Goal: Task Accomplishment & Management: Manage account settings

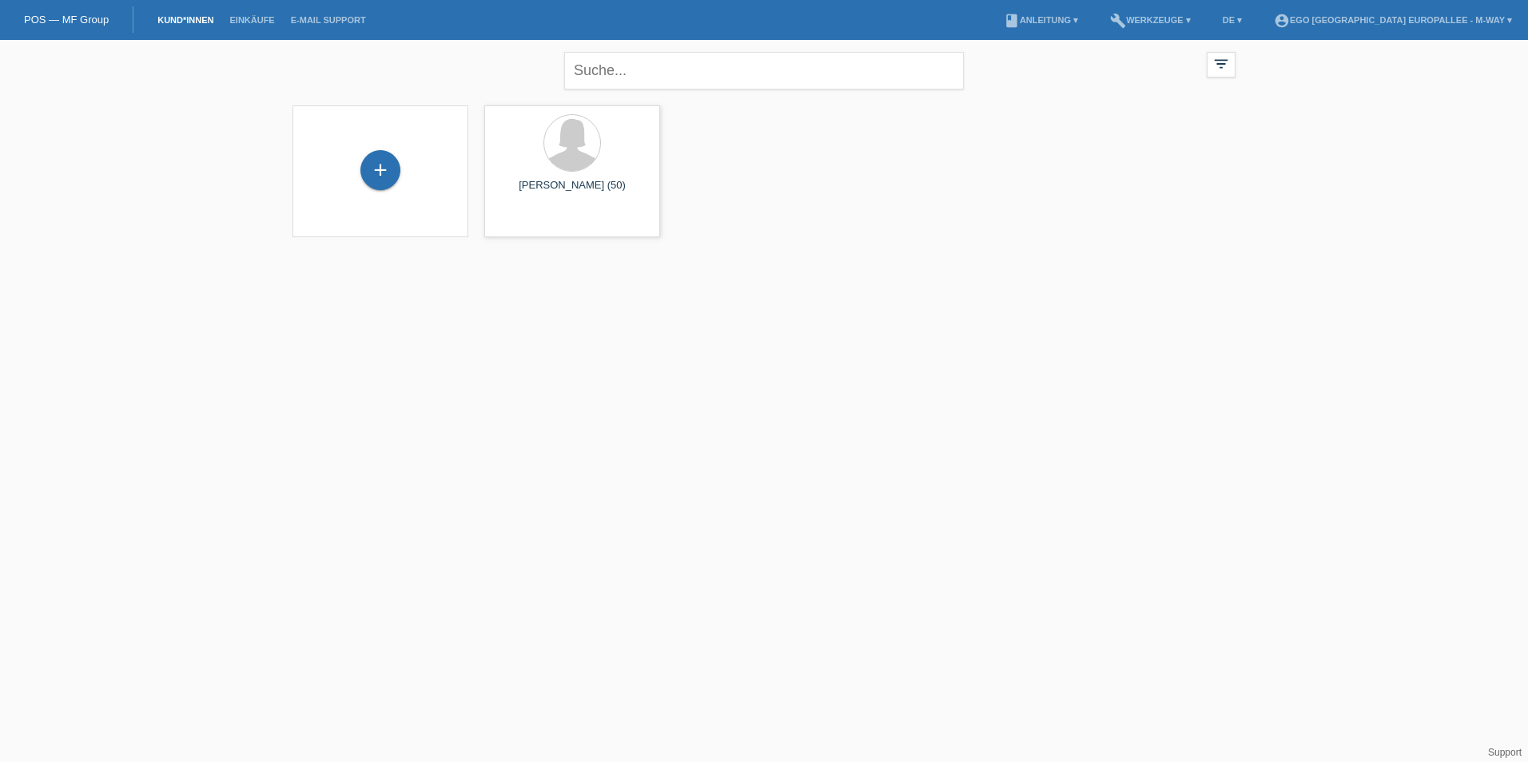
click at [189, 21] on link "Kund*innen" at bounding box center [185, 20] width 72 height 10
click at [251, 15] on link "Einkäufe" at bounding box center [251, 20] width 61 height 10
click at [328, 70] on input "01.09.2025" at bounding box center [332, 75] width 96 height 20
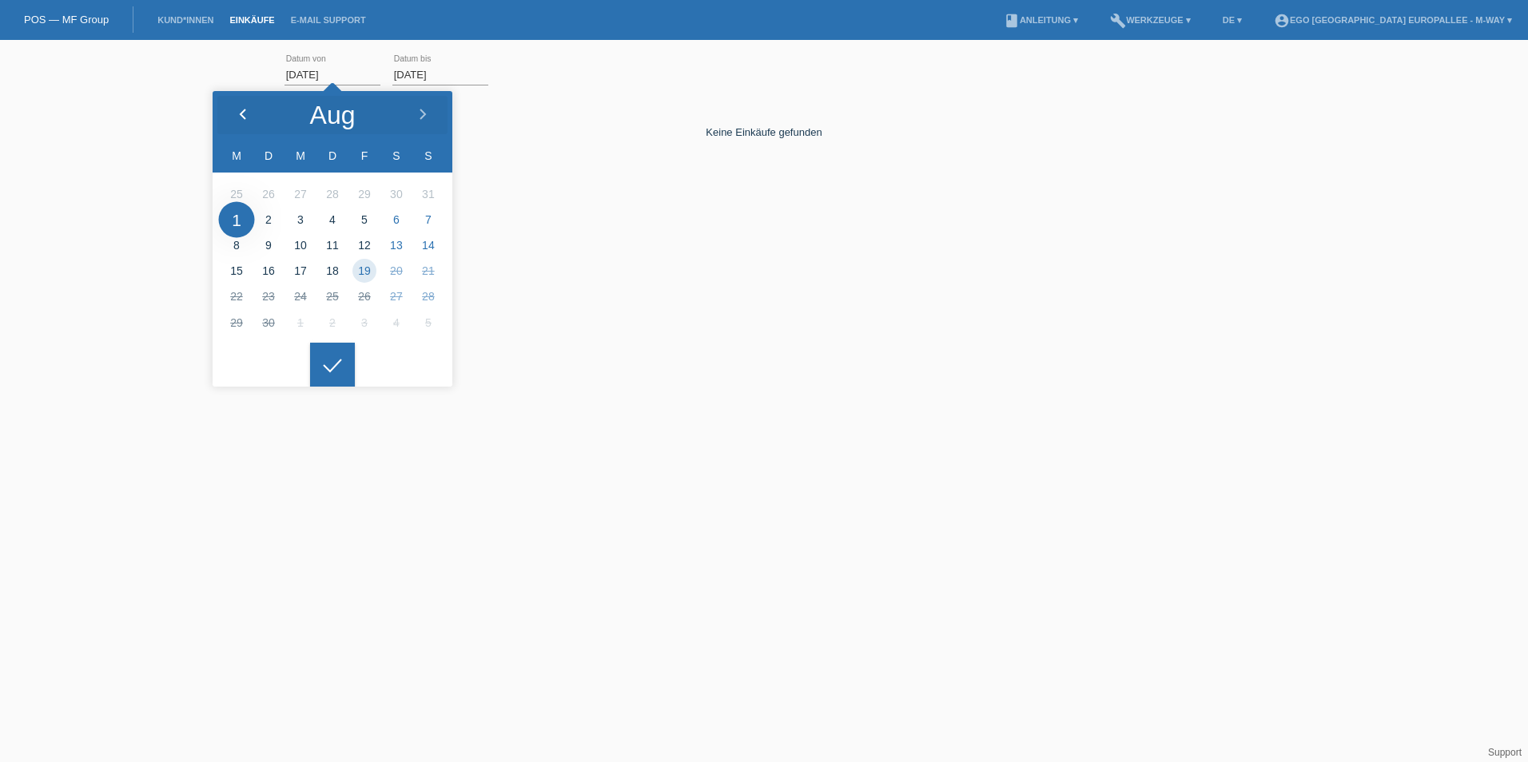
click at [240, 109] on icon at bounding box center [243, 115] width 13 height 13
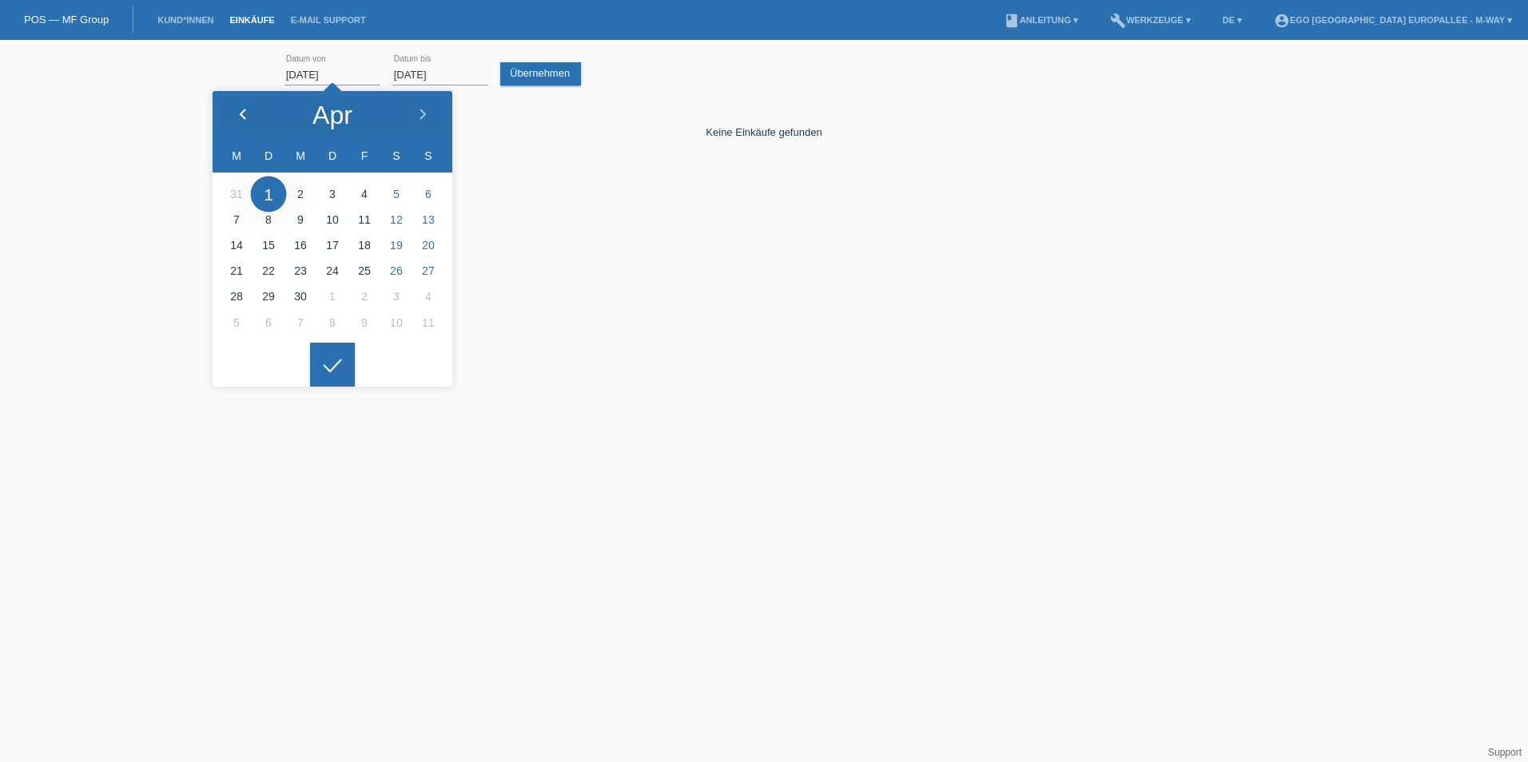
click at [240, 109] on icon at bounding box center [243, 115] width 13 height 13
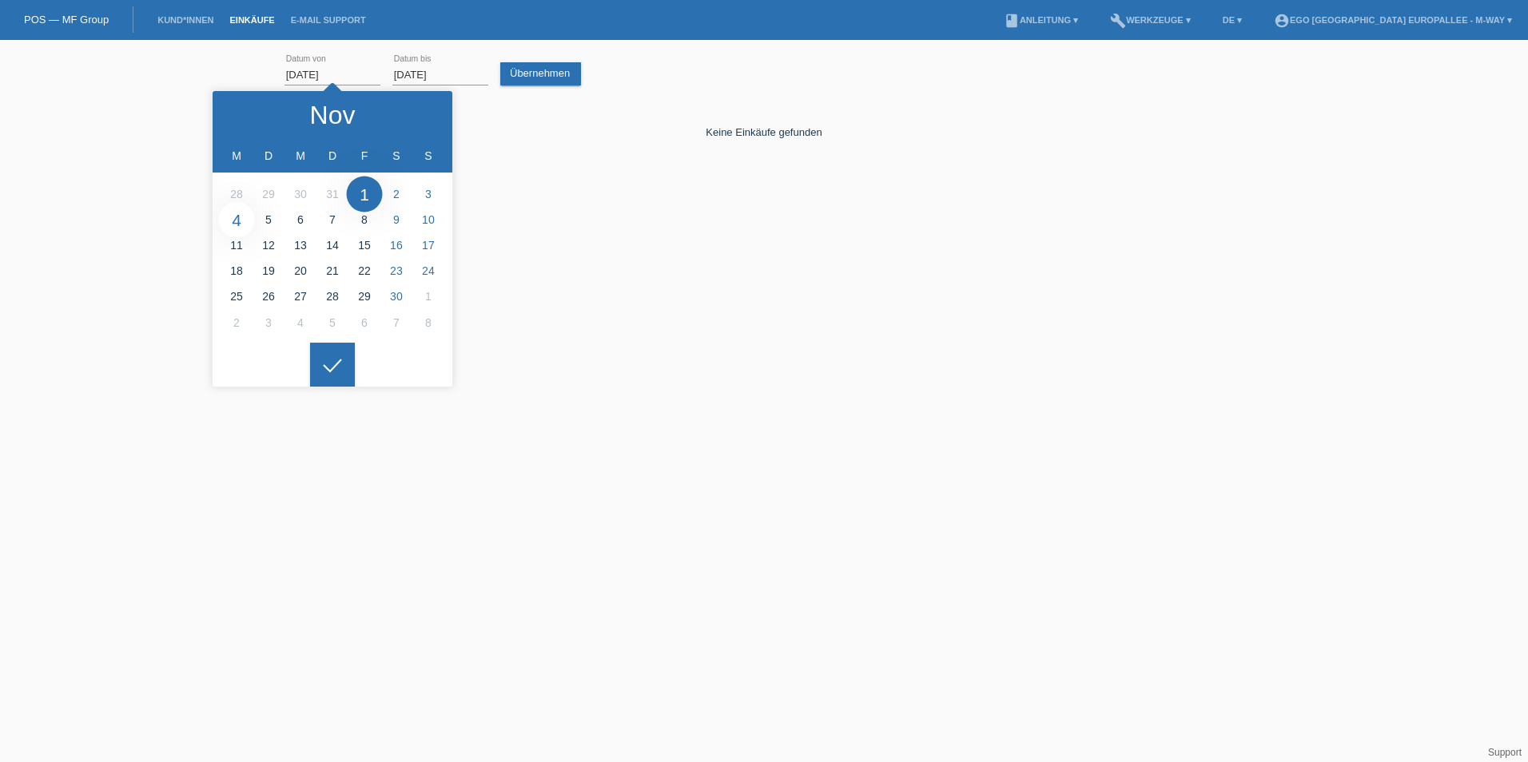
type input "04.11.2024"
click at [344, 367] on div at bounding box center [332, 365] width 45 height 45
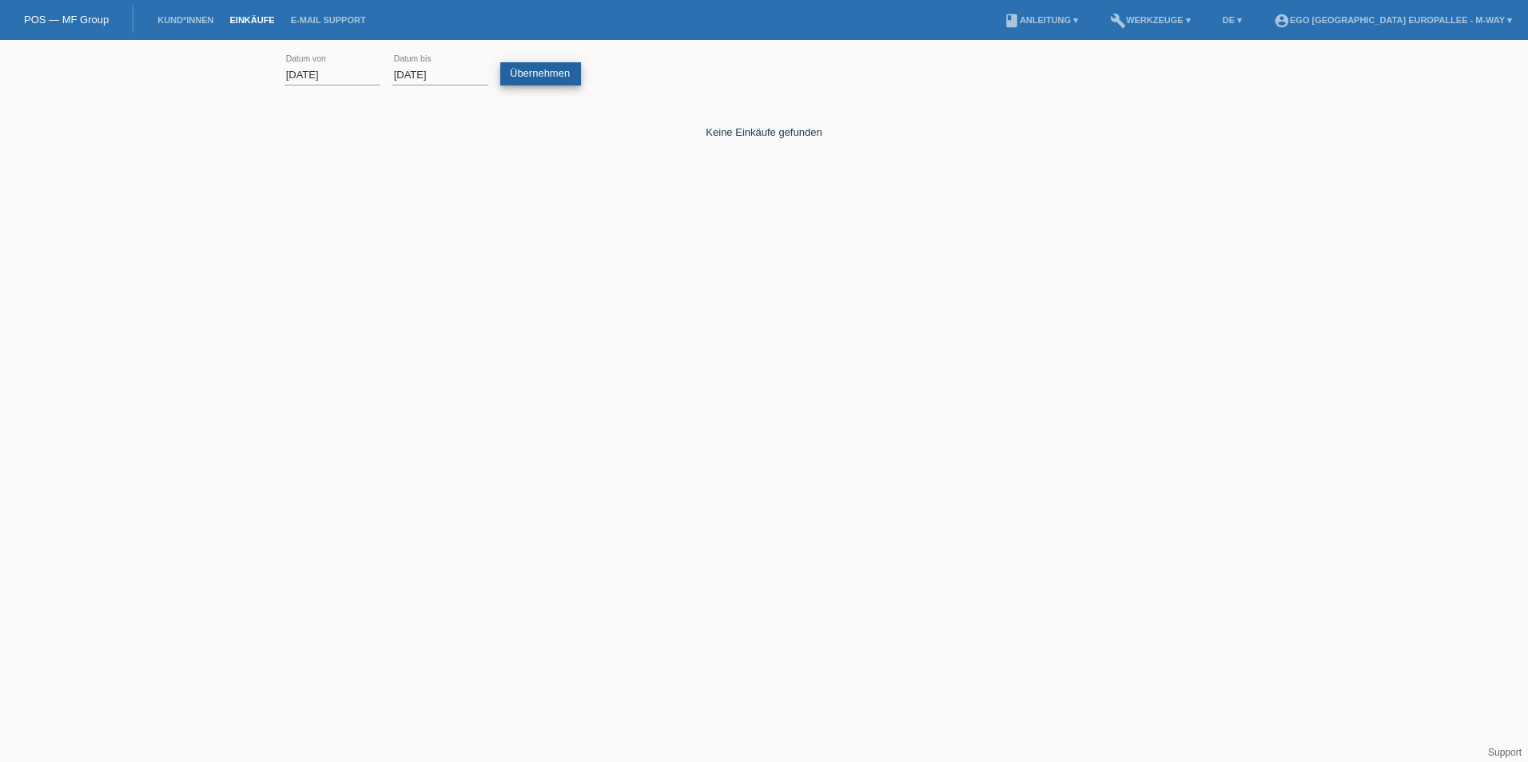
click at [533, 73] on link "Übernehmen" at bounding box center [540, 73] width 81 height 23
click at [1449, 24] on link "account_circle EGO Zürich Europallee - m-way ▾" at bounding box center [1393, 20] width 254 height 10
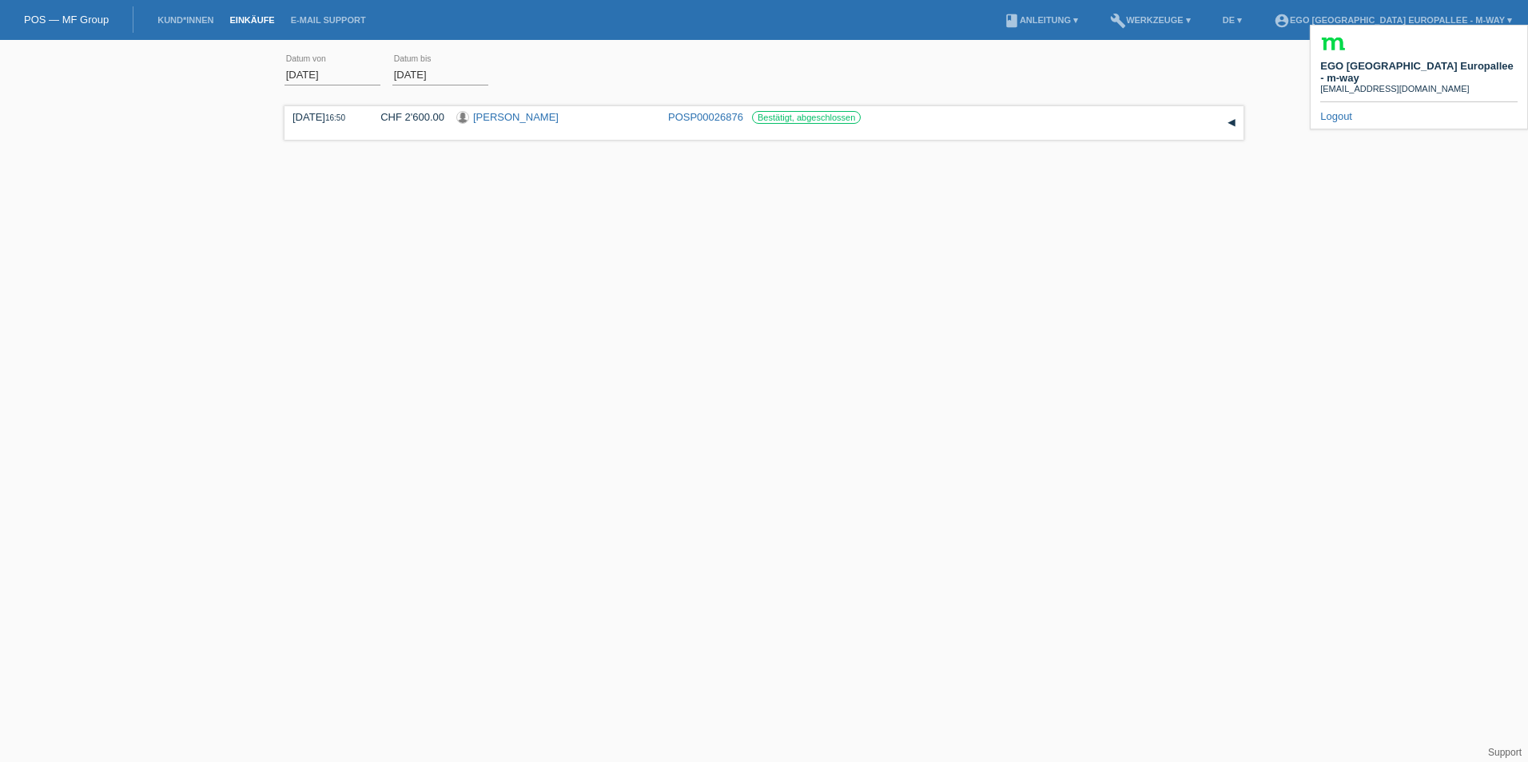
click at [1354, 110] on div "Logout" at bounding box center [1418, 116] width 197 height 12
click at [1336, 110] on link "Logout" at bounding box center [1336, 116] width 32 height 12
